Goal: Navigation & Orientation: Find specific page/section

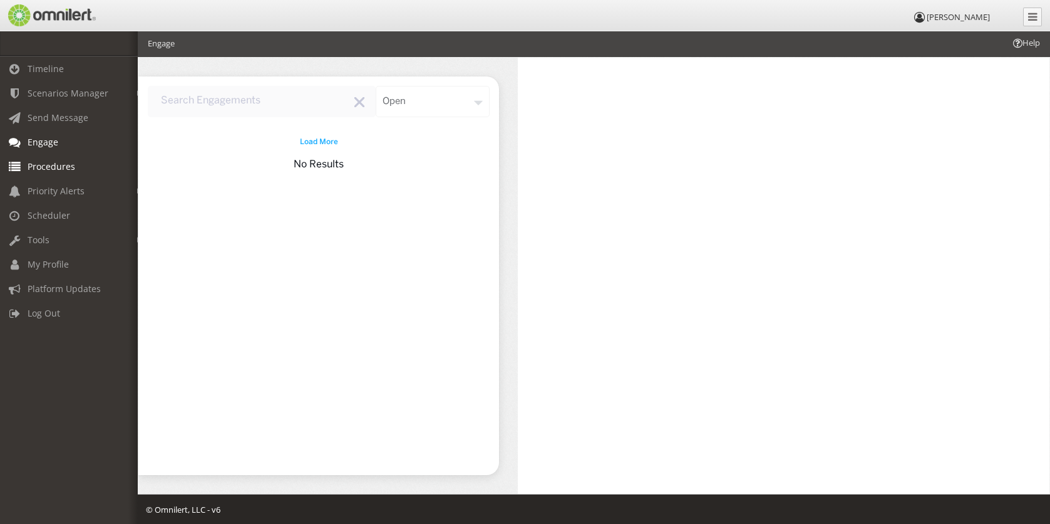
click at [81, 166] on link "Procedures" at bounding box center [74, 166] width 149 height 24
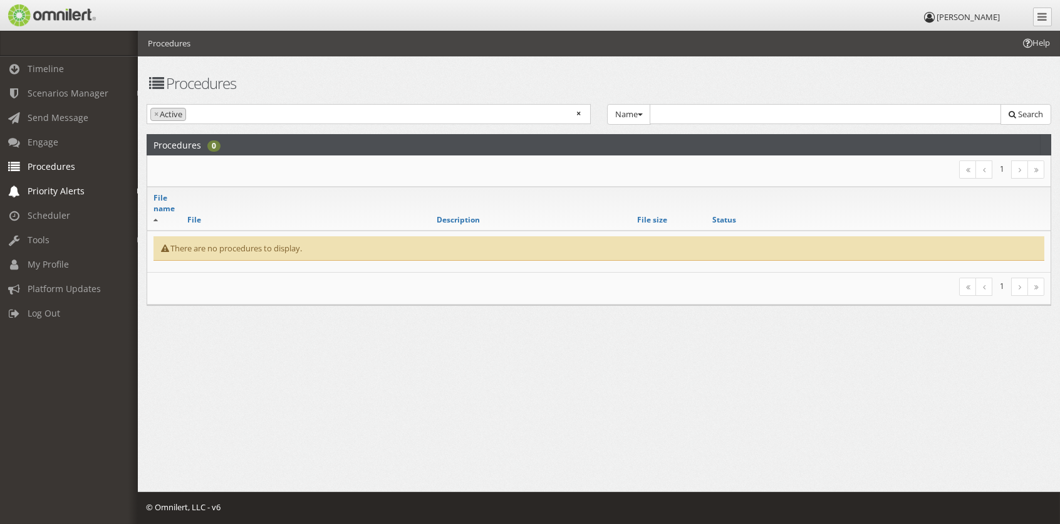
click at [97, 195] on link "Priority Alerts" at bounding box center [74, 190] width 149 height 24
click at [91, 214] on link "Tip Report" at bounding box center [74, 217] width 149 height 21
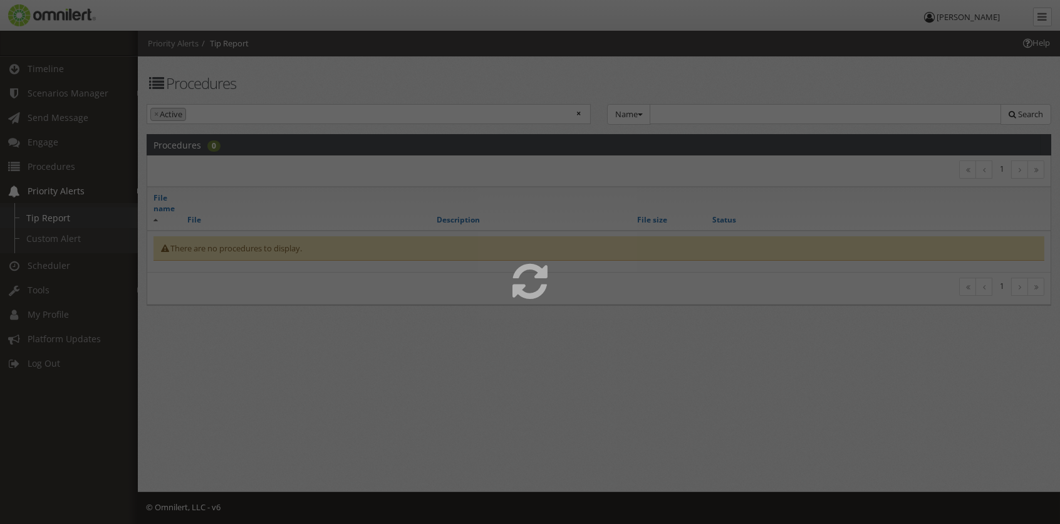
select select
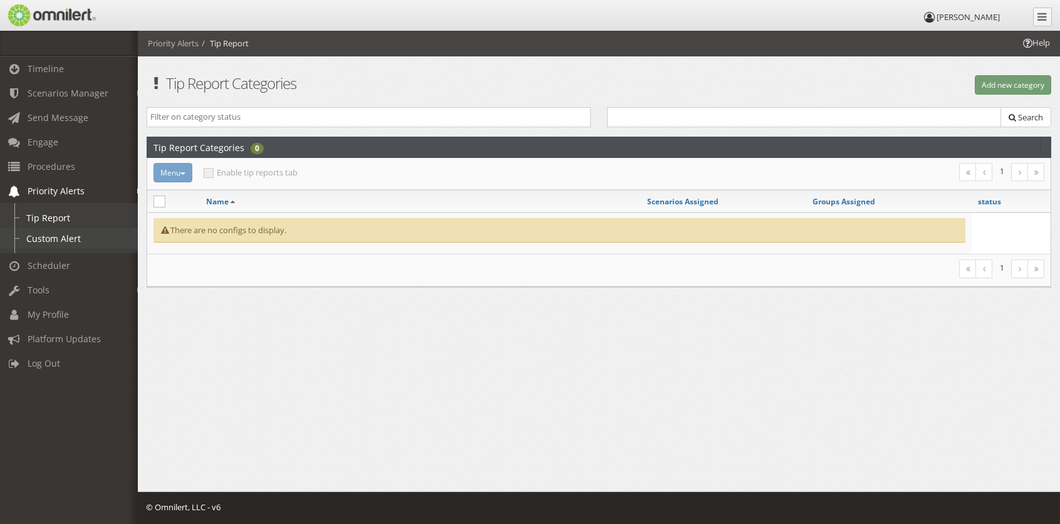
click at [93, 233] on link "Custom Alert" at bounding box center [74, 238] width 149 height 21
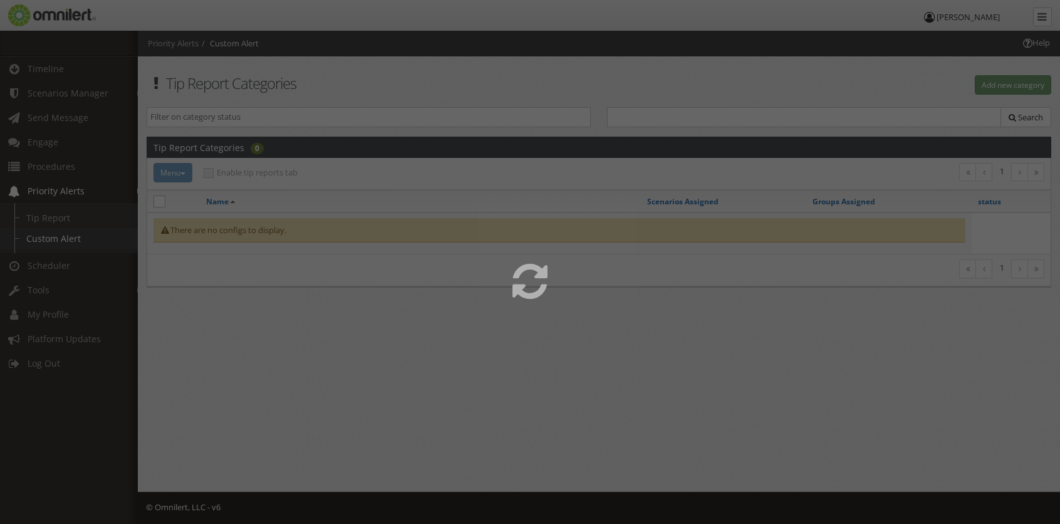
select select
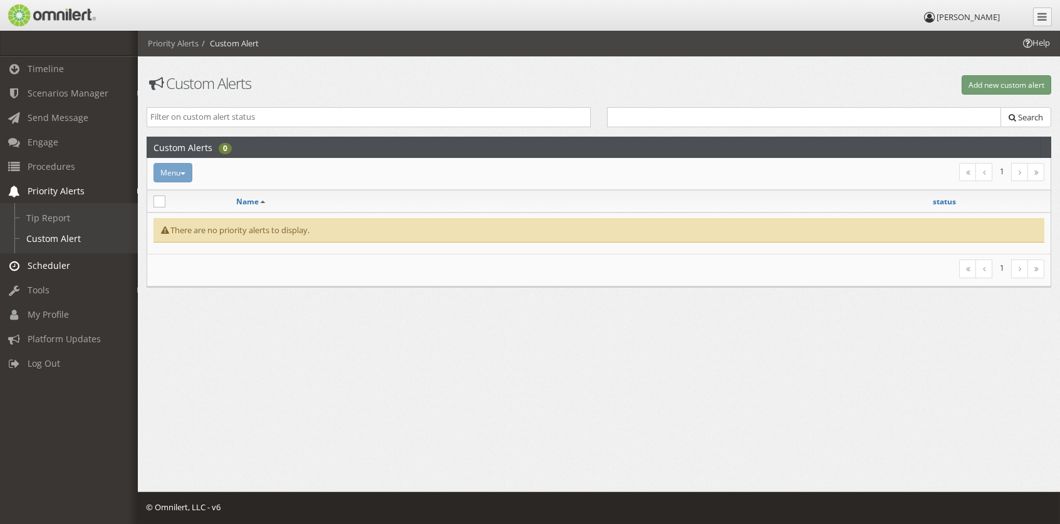
click at [91, 262] on link "Scheduler" at bounding box center [74, 265] width 149 height 24
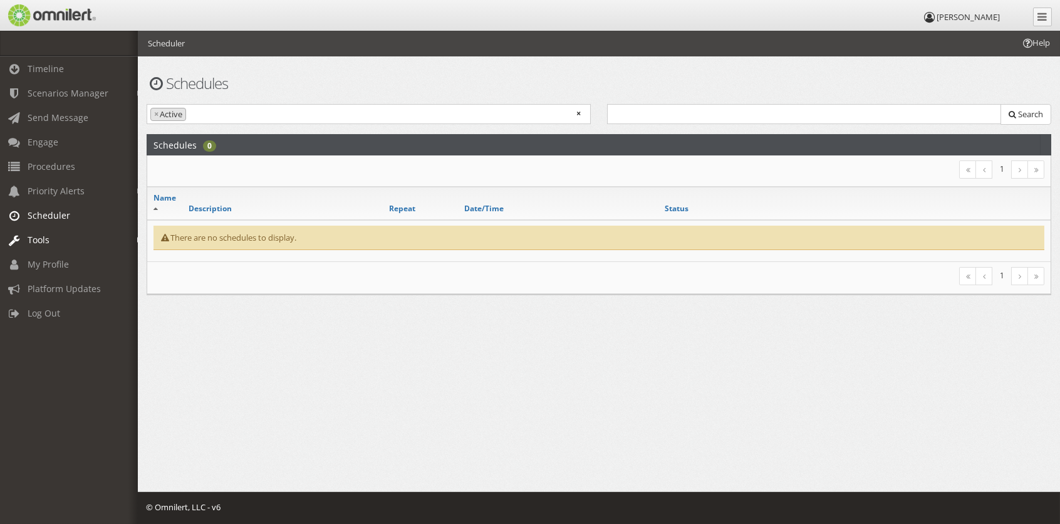
click at [90, 252] on link "Tools" at bounding box center [74, 239] width 149 height 24
click at [79, 309] on link "My Profile" at bounding box center [74, 314] width 149 height 24
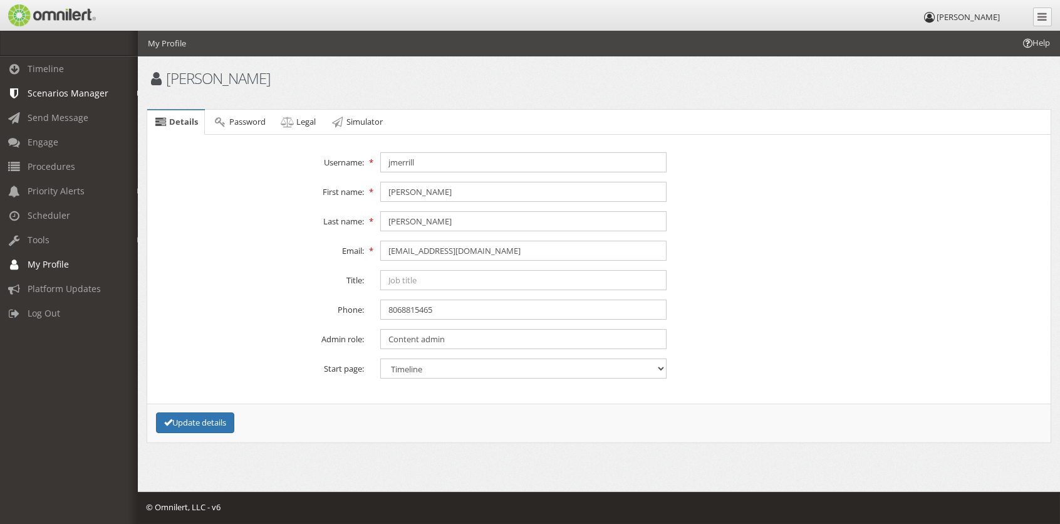
click at [84, 91] on span "Scenarios Manager" at bounding box center [68, 93] width 81 height 12
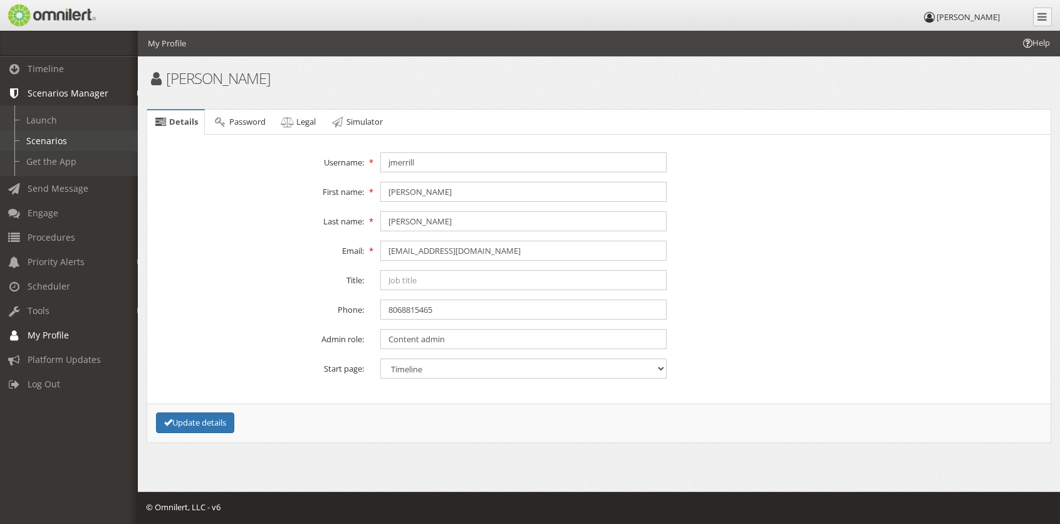
click at [65, 141] on link "Scenarios" at bounding box center [74, 140] width 149 height 21
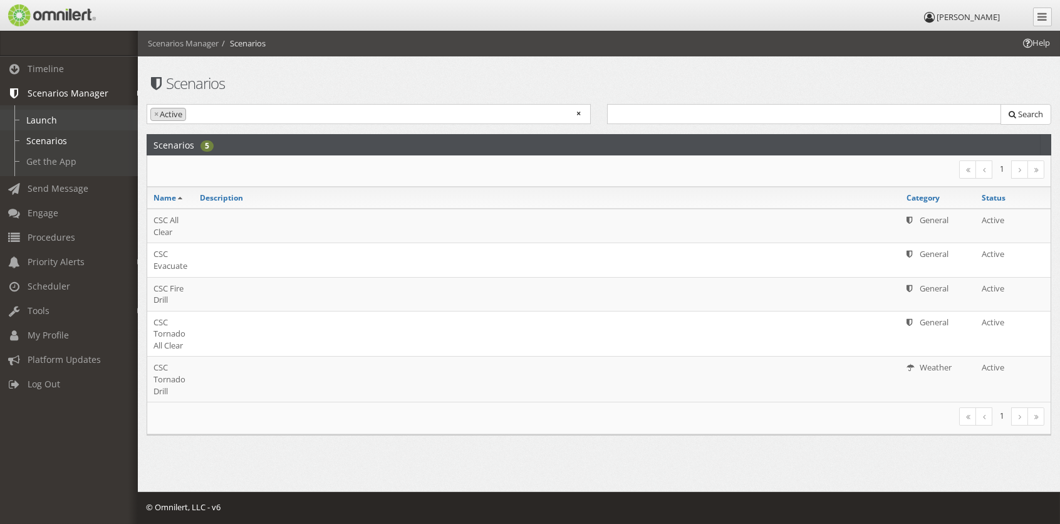
click at [43, 121] on link "Launch" at bounding box center [74, 120] width 149 height 21
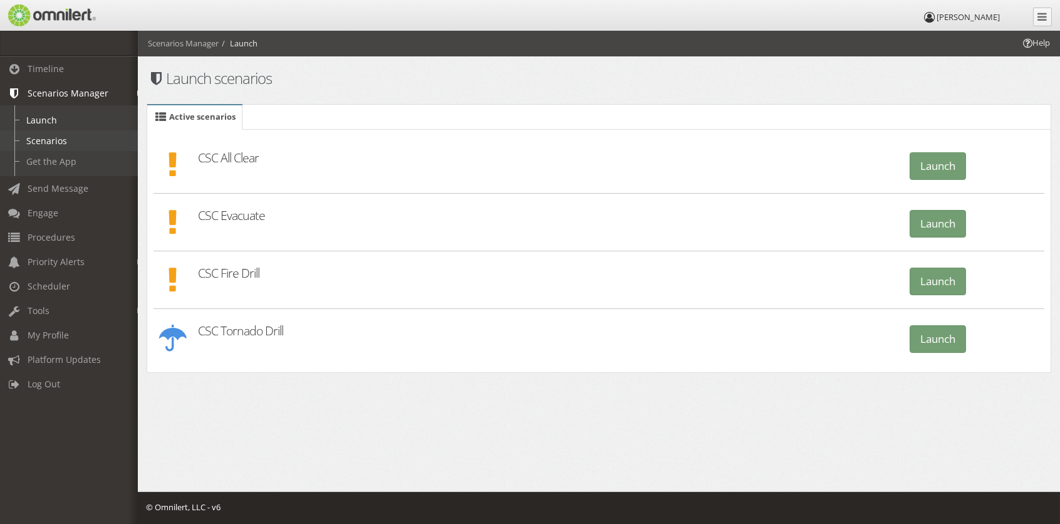
click at [49, 142] on link "Scenarios" at bounding box center [74, 140] width 149 height 21
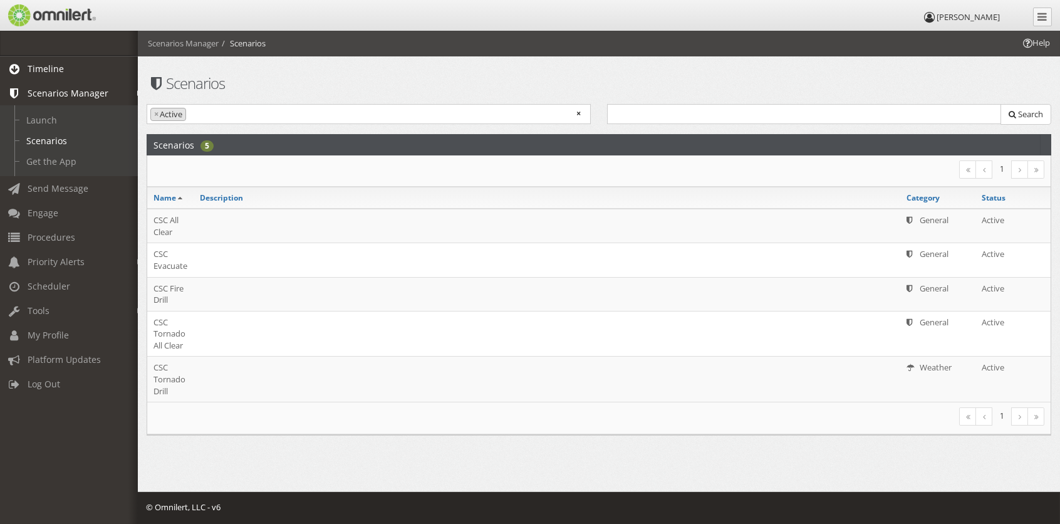
click at [56, 65] on span "Timeline" at bounding box center [46, 69] width 36 height 12
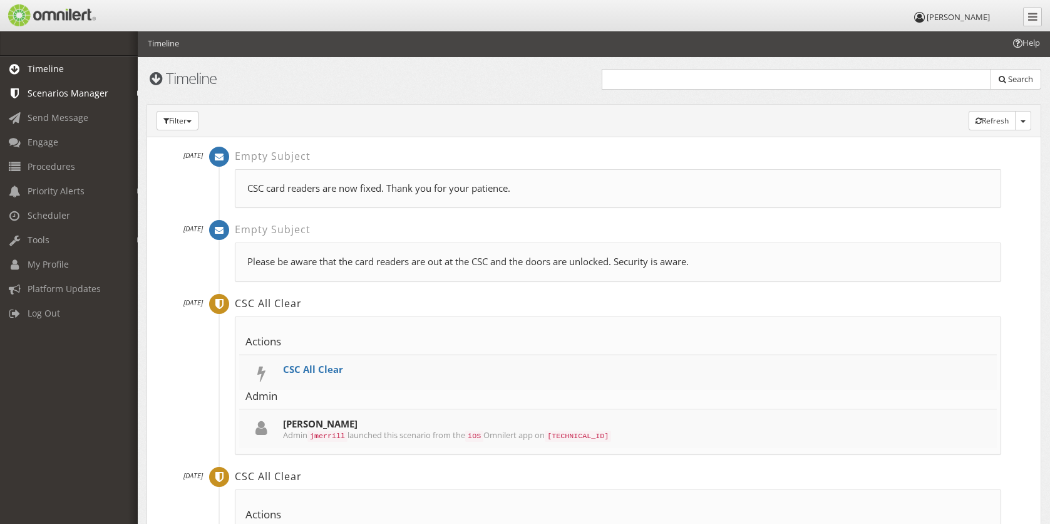
click at [71, 96] on span "Scenarios Manager" at bounding box center [68, 93] width 81 height 12
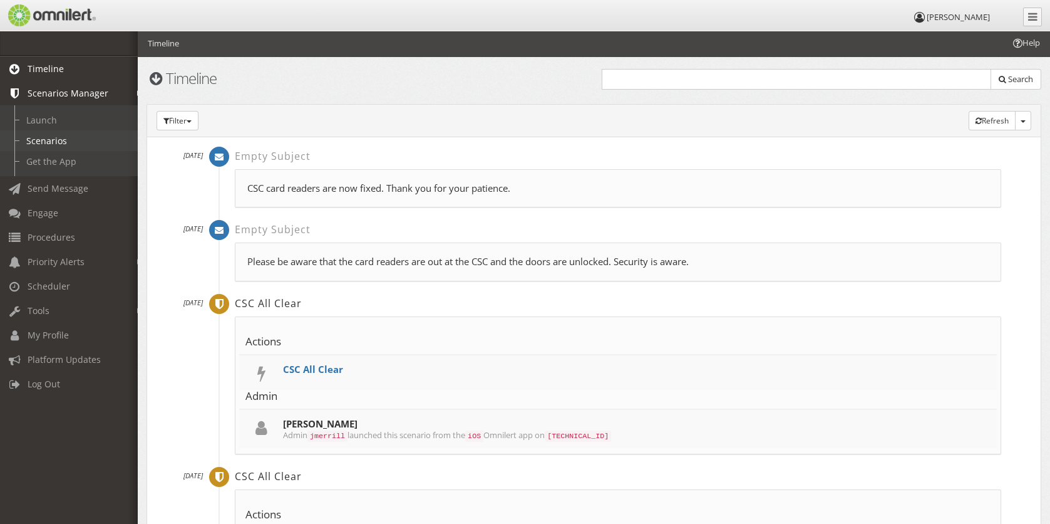
click at [65, 146] on link "Scenarios" at bounding box center [74, 140] width 149 height 21
